Goal: Information Seeking & Learning: Learn about a topic

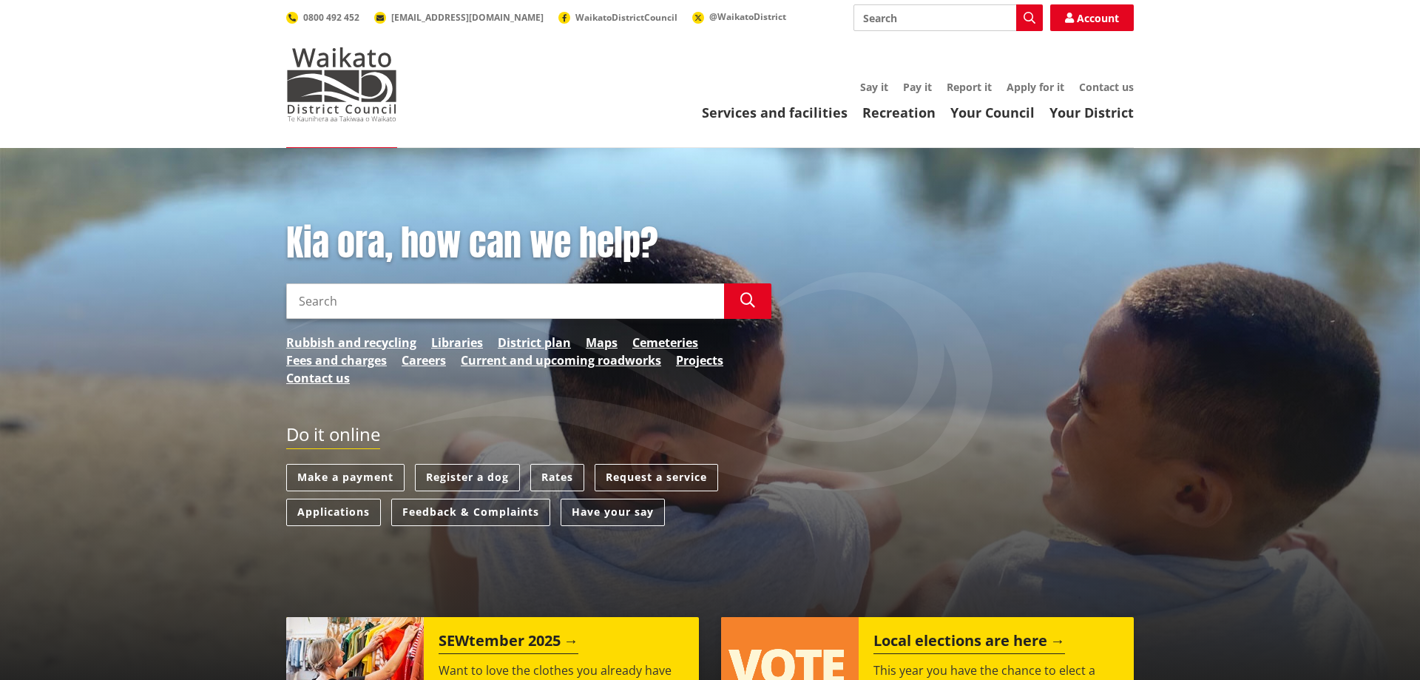
click at [362, 301] on input "Search" at bounding box center [505, 300] width 438 height 35
type input "street light maintenance contract"
click at [740, 299] on button "Search" at bounding box center [747, 300] width 47 height 35
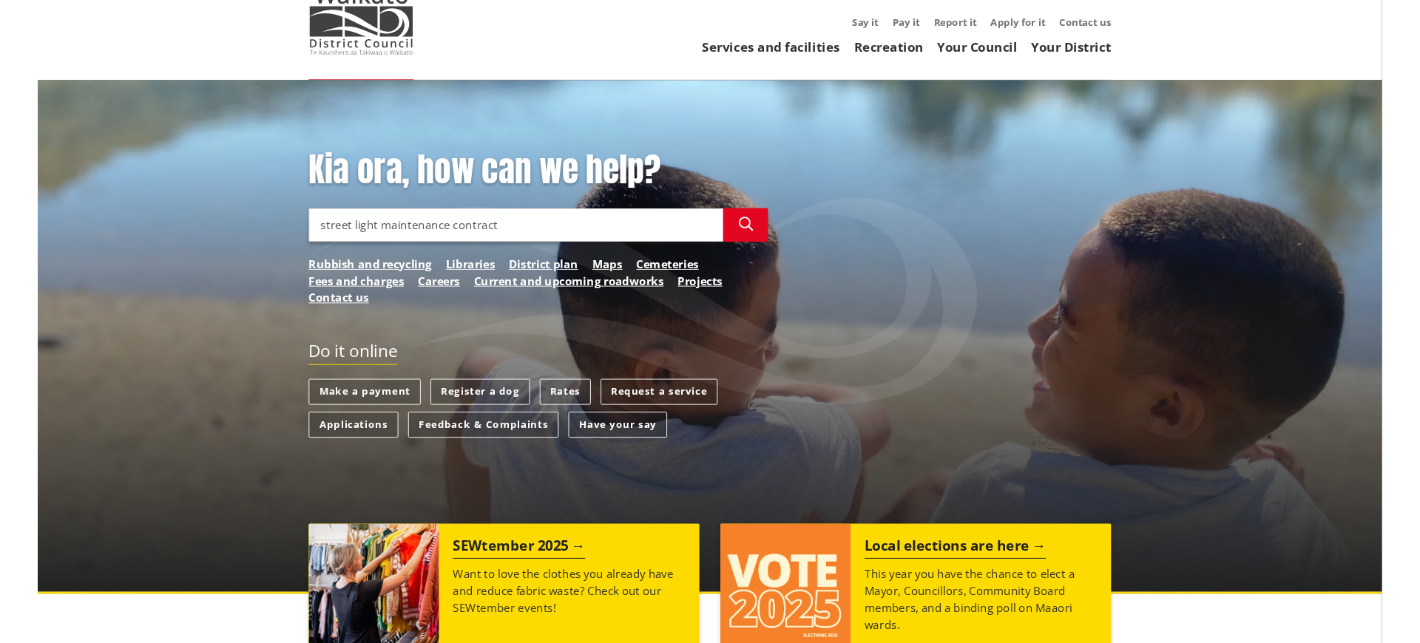
scroll to position [503, 0]
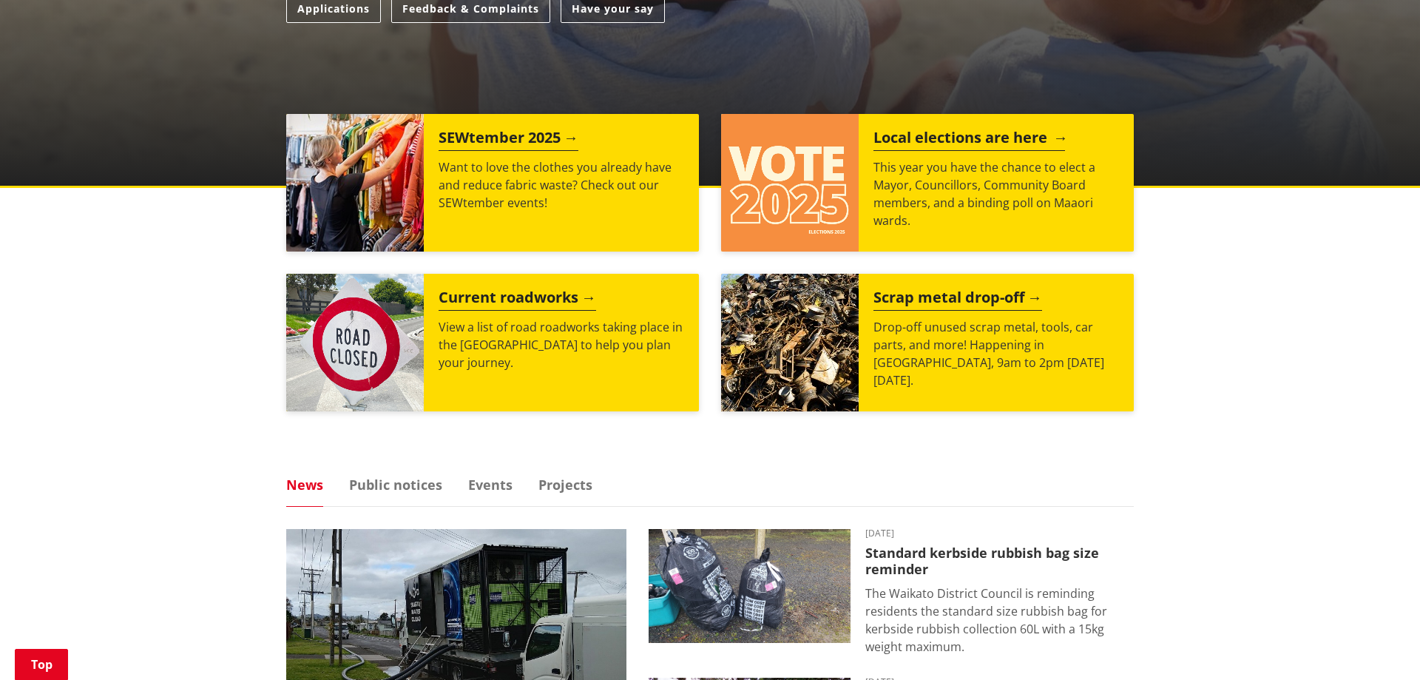
click at [904, 138] on h2 "Local elections are here" at bounding box center [969, 140] width 192 height 22
click at [968, 138] on h2 "Local elections are here" at bounding box center [969, 140] width 192 height 22
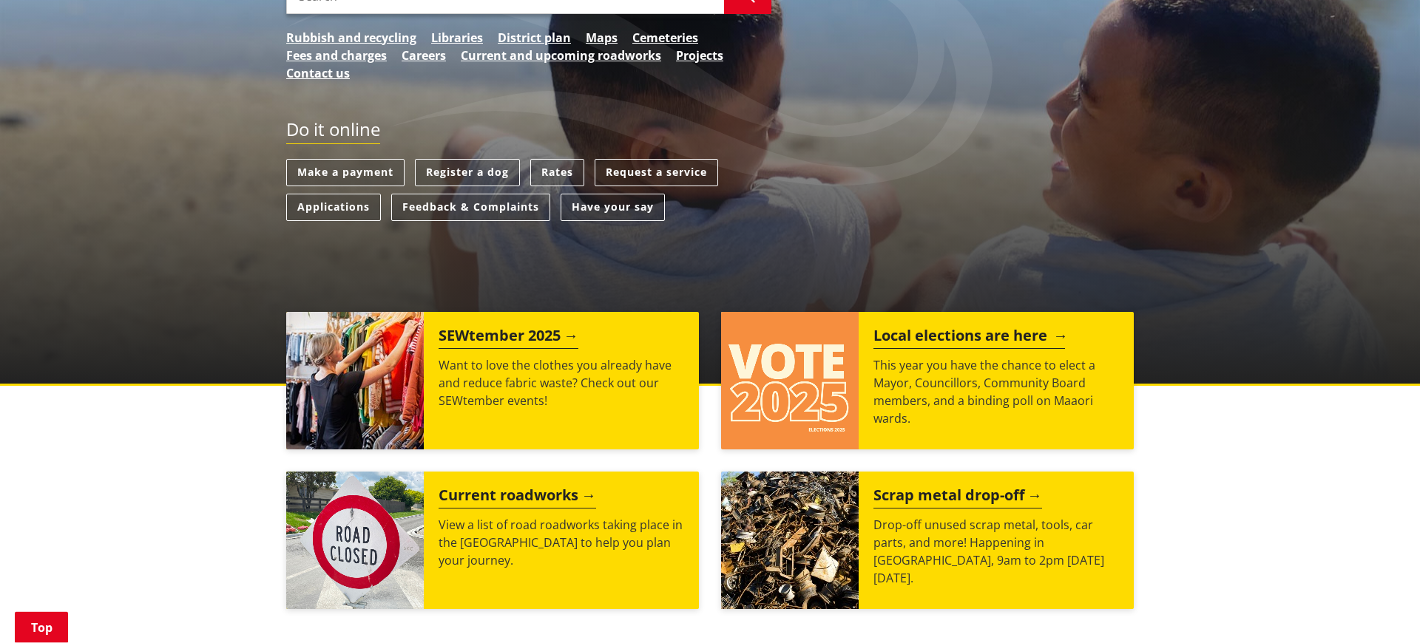
scroll to position [377, 0]
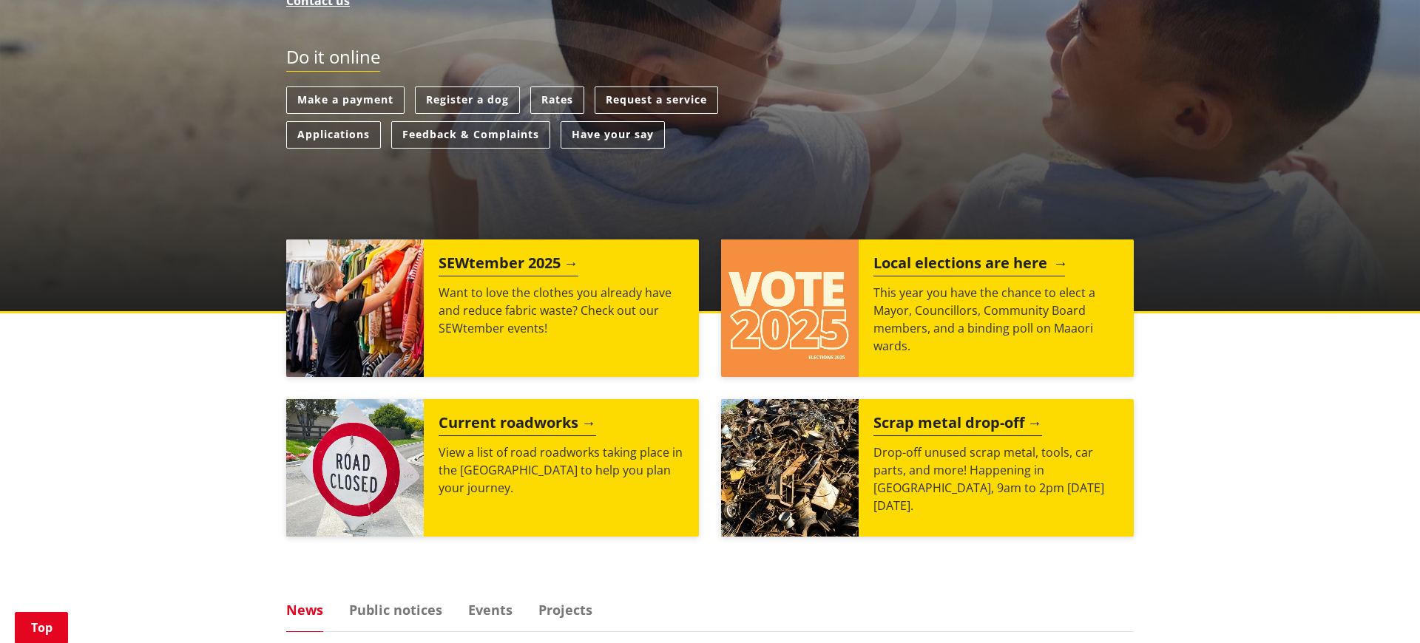
click at [935, 265] on h2 "Local elections are here" at bounding box center [969, 265] width 192 height 22
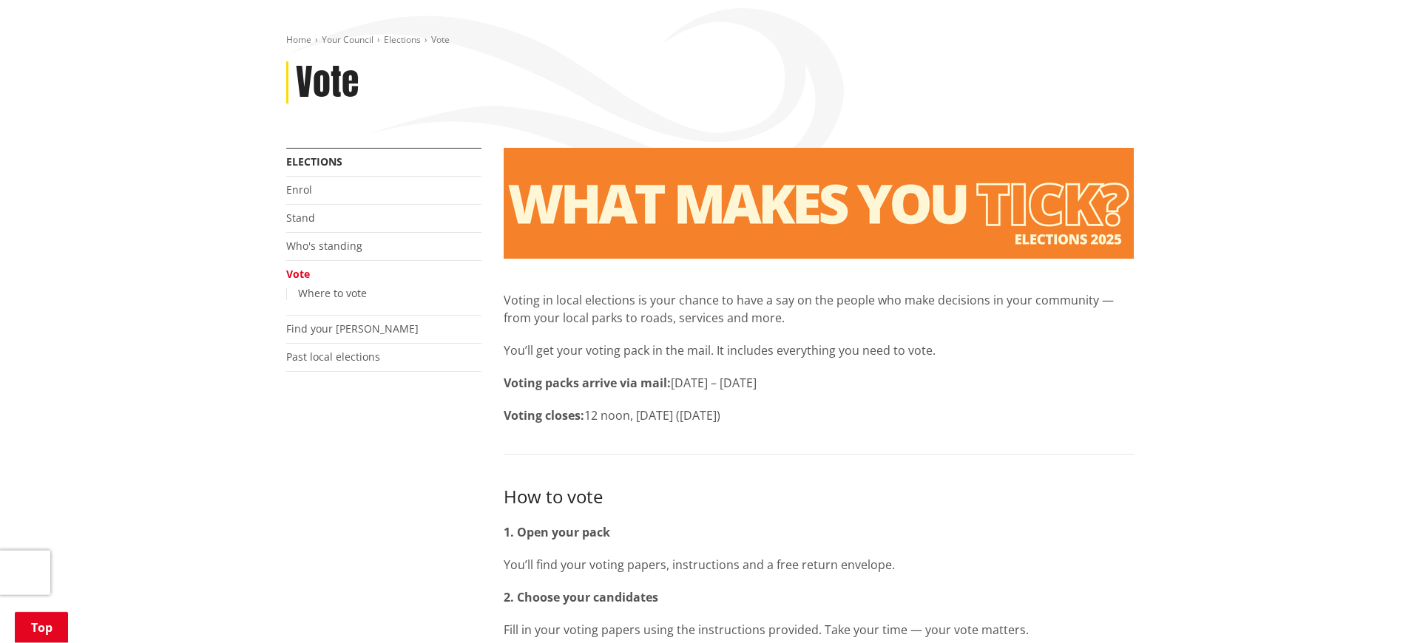
scroll to position [126, 0]
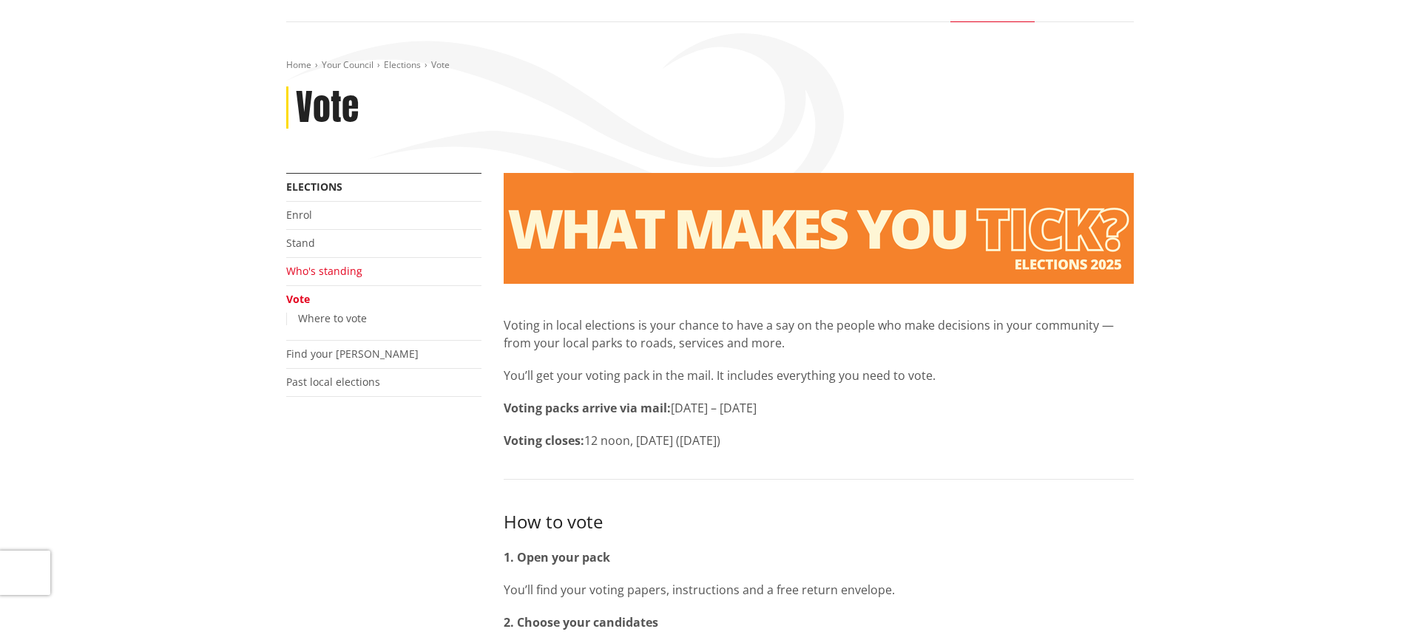
click at [315, 276] on link "Who's standing" at bounding box center [324, 271] width 76 height 14
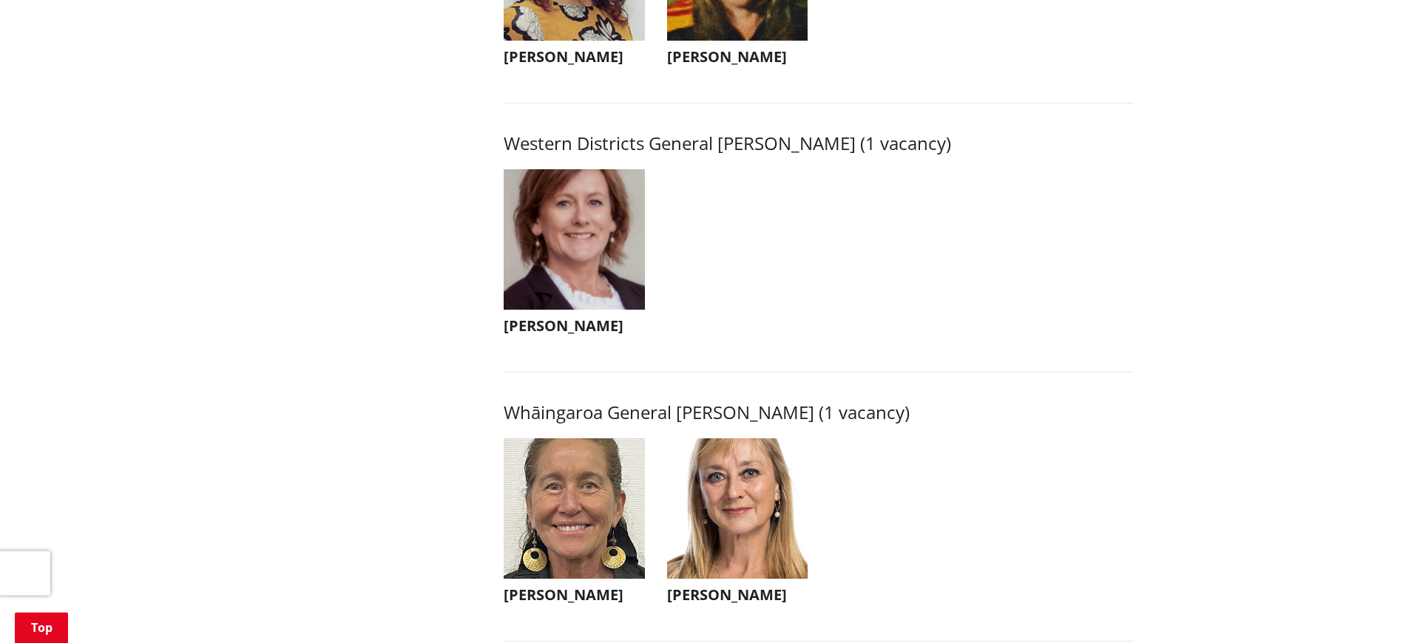
scroll to position [3269, 0]
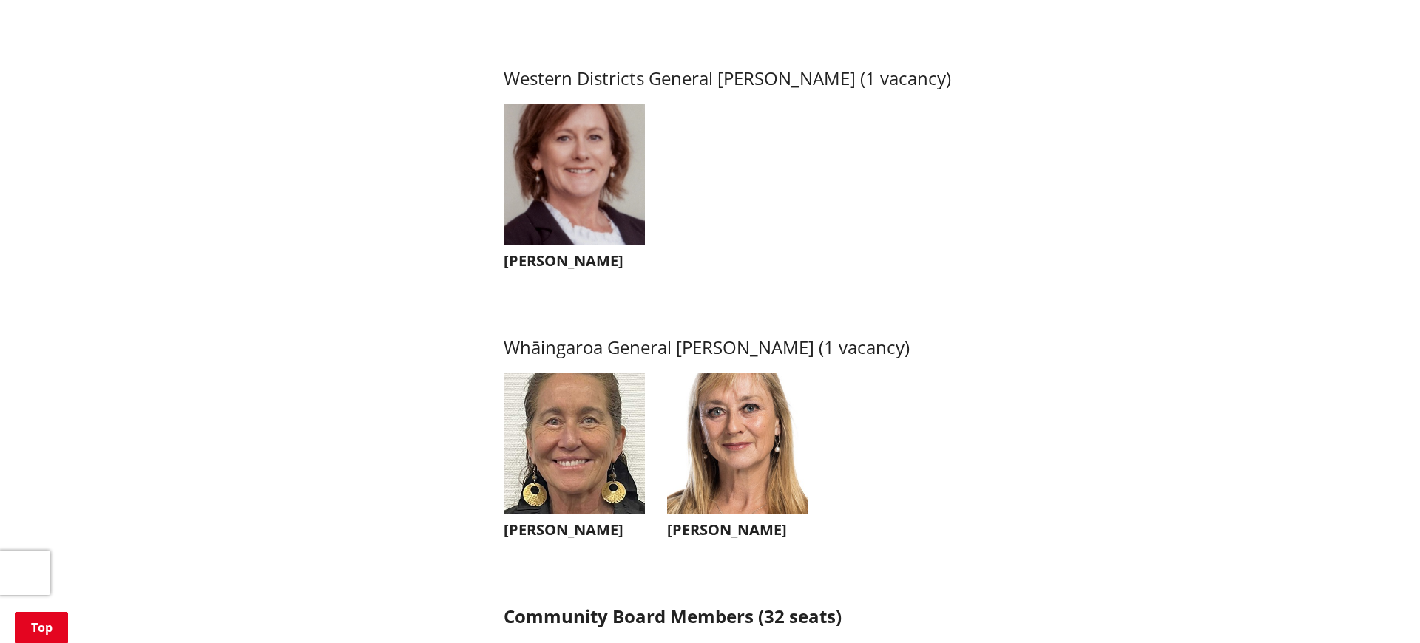
click at [561, 209] on img "button" at bounding box center [574, 174] width 141 height 141
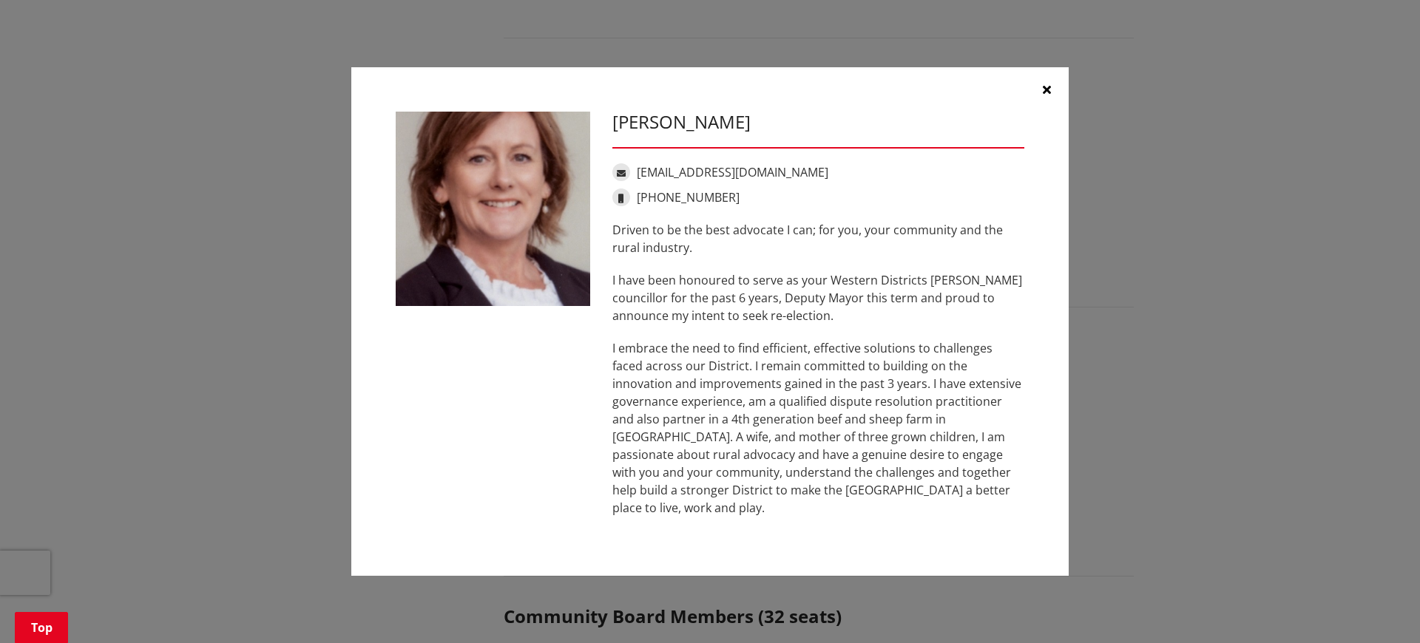
click at [1047, 95] on icon "button" at bounding box center [1047, 90] width 8 height 12
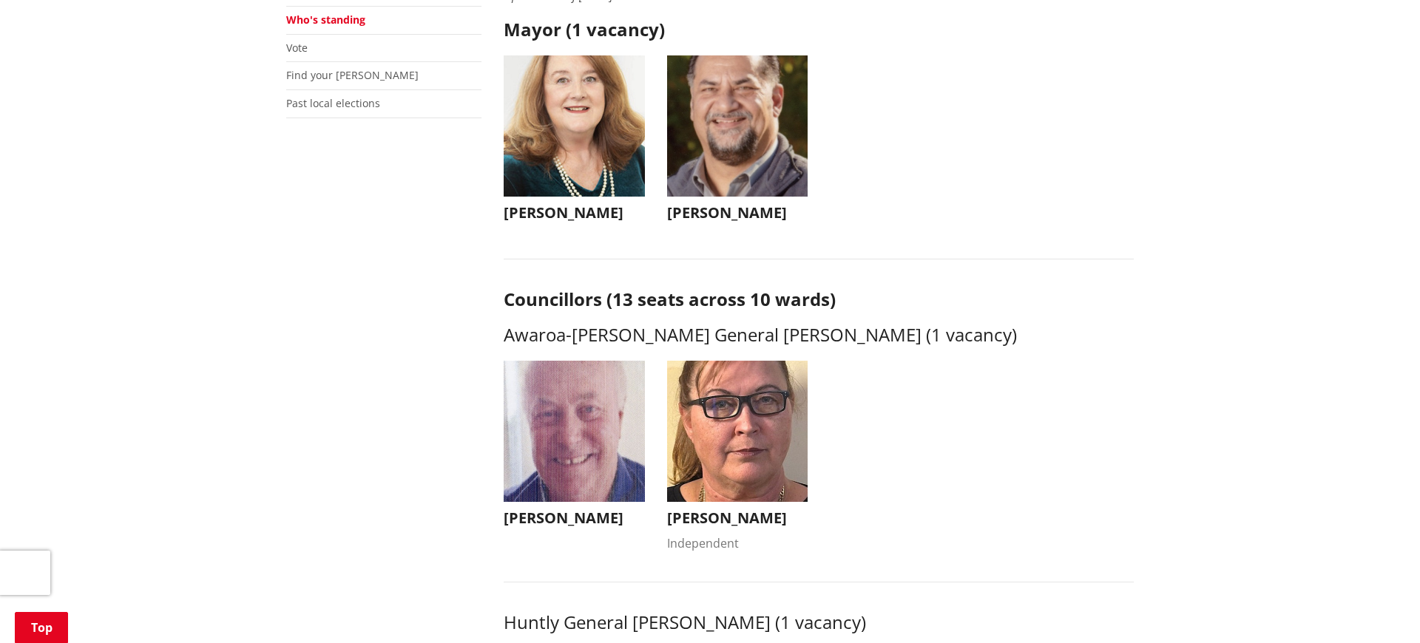
scroll to position [126, 0]
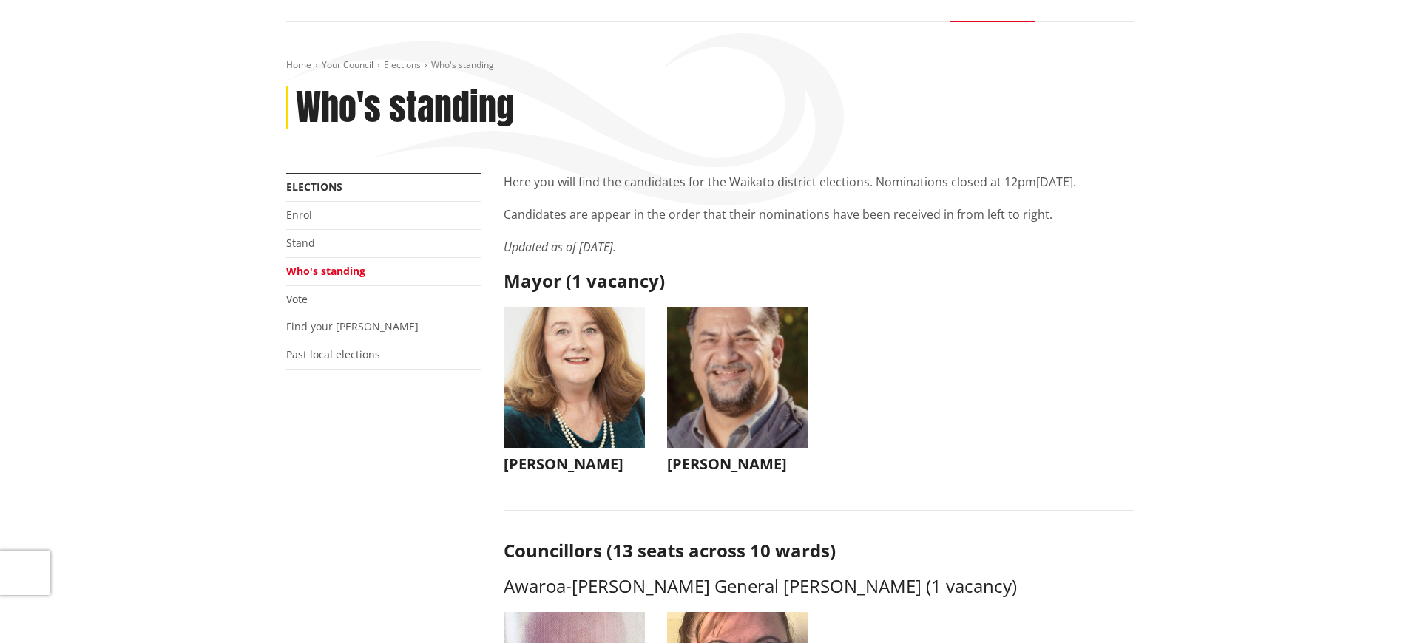
click at [757, 369] on img "button" at bounding box center [737, 377] width 141 height 141
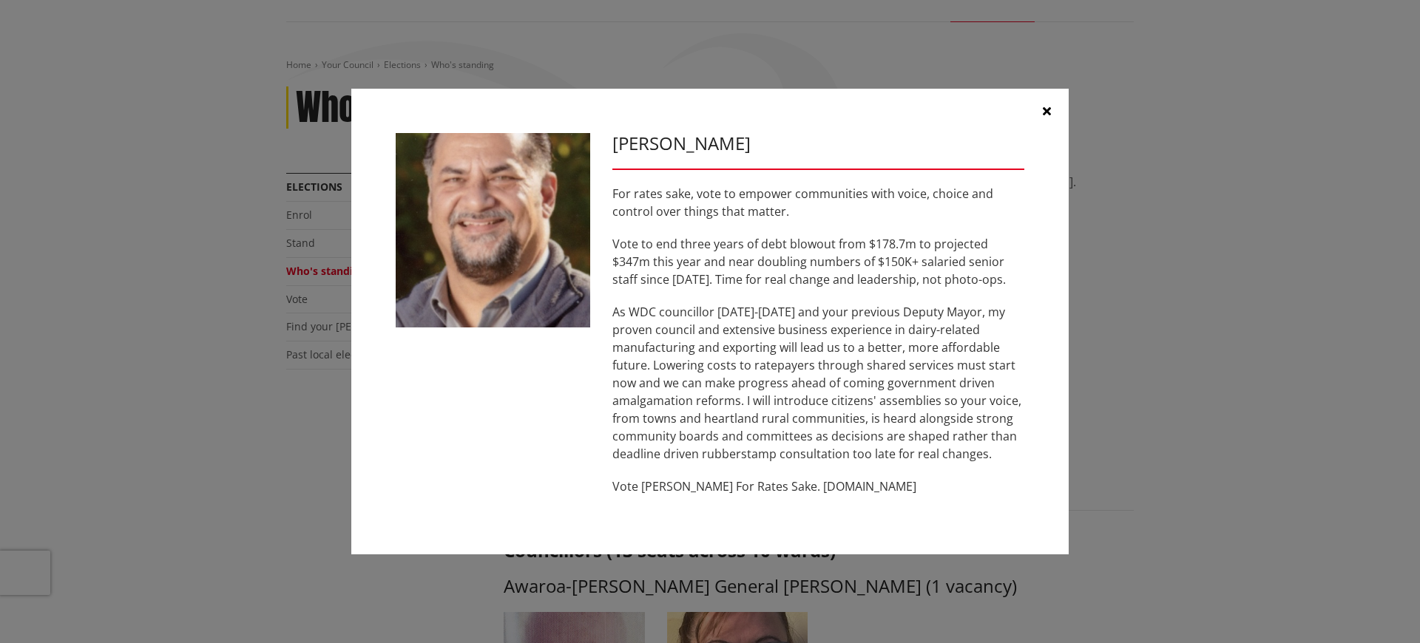
click at [1045, 109] on icon "button" at bounding box center [1047, 111] width 8 height 12
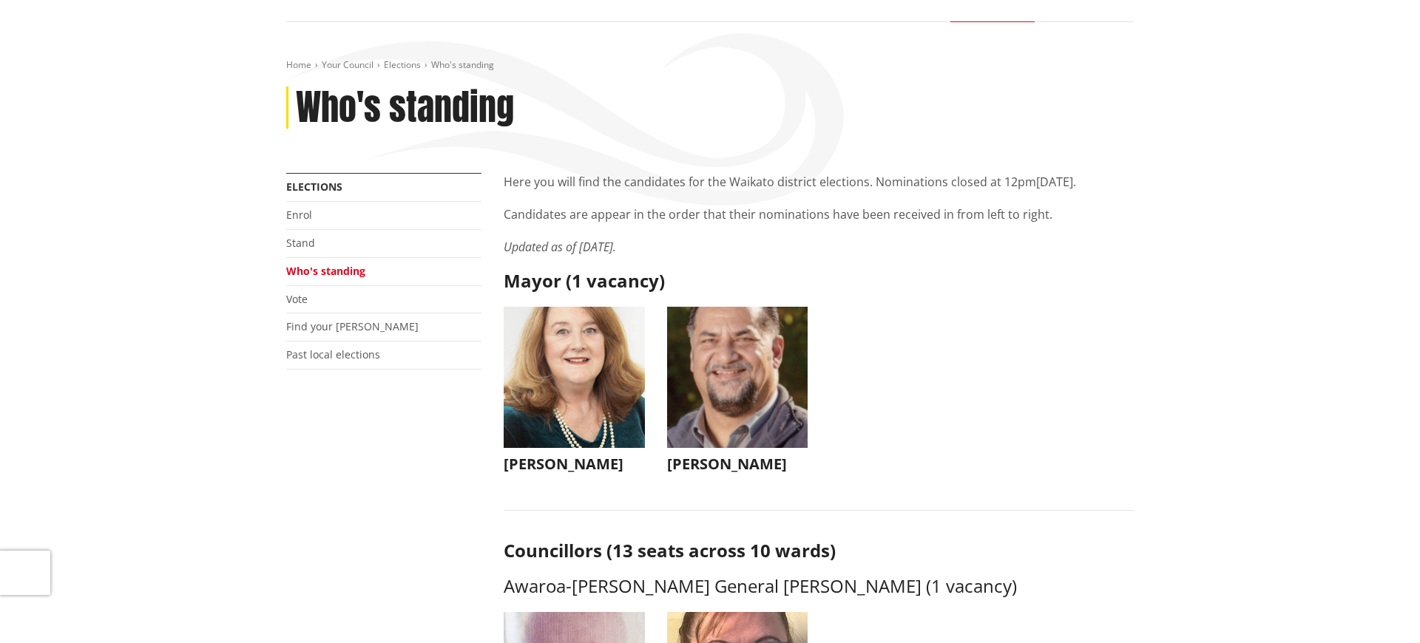
click at [571, 359] on img "button" at bounding box center [574, 377] width 141 height 141
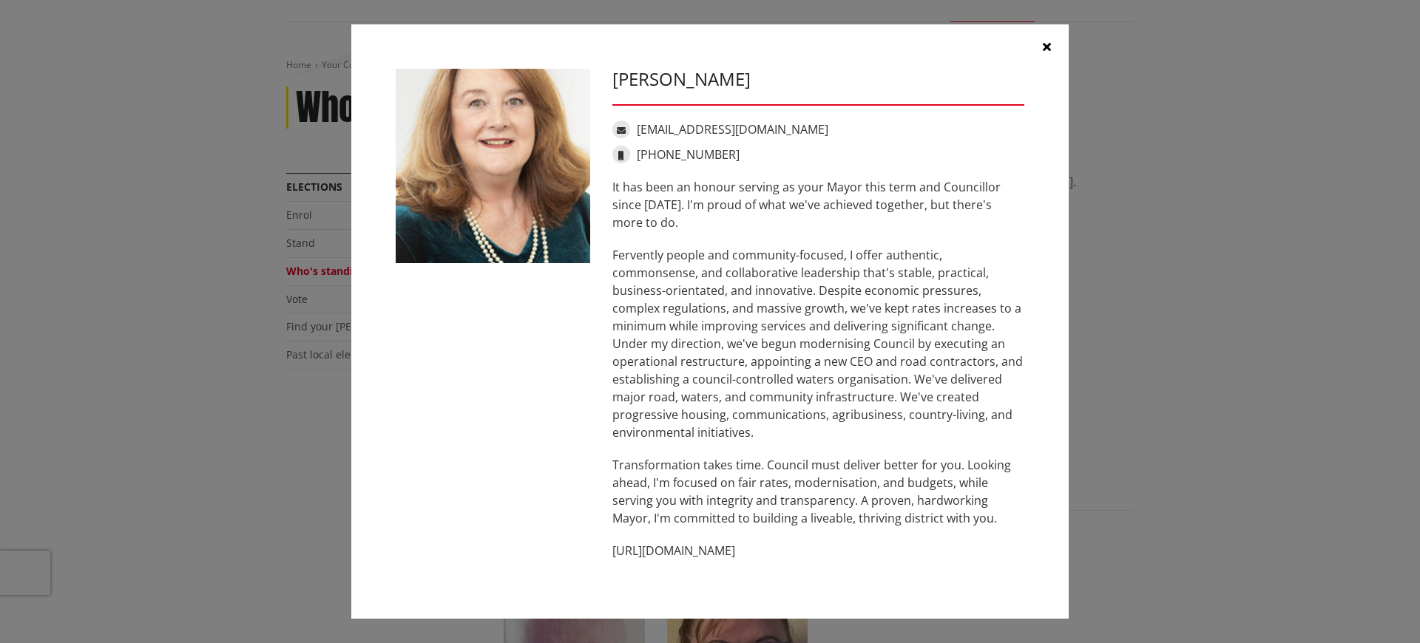
click at [1047, 46] on icon "button" at bounding box center [1047, 47] width 8 height 12
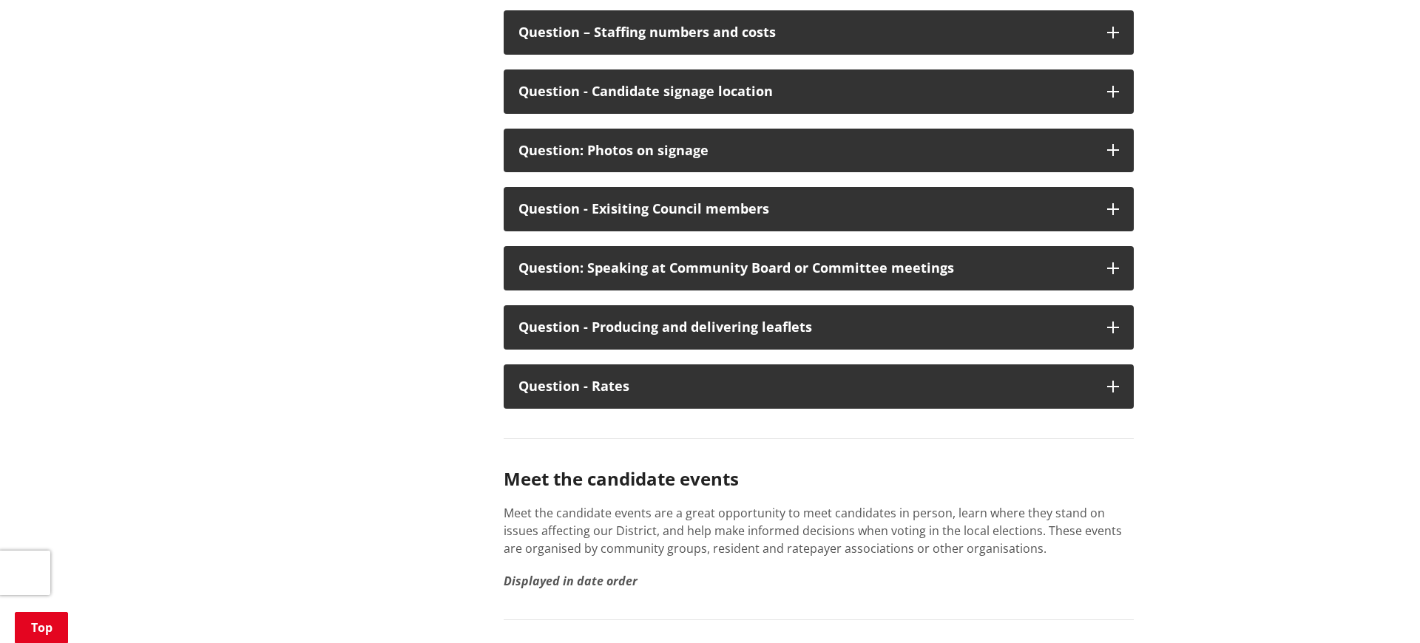
scroll to position [7543, 0]
